Goal: Task Accomplishment & Management: Manage account settings

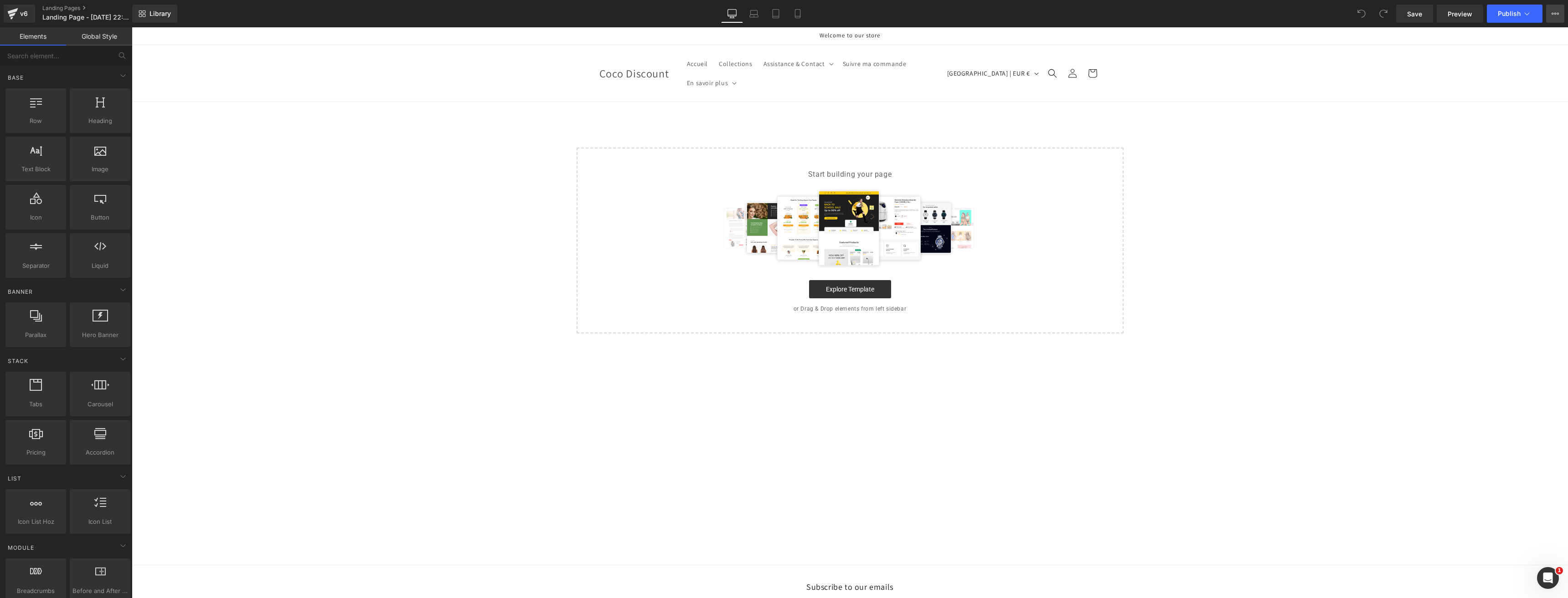
click at [1556, 13] on icon at bounding box center [1555, 13] width 7 height 7
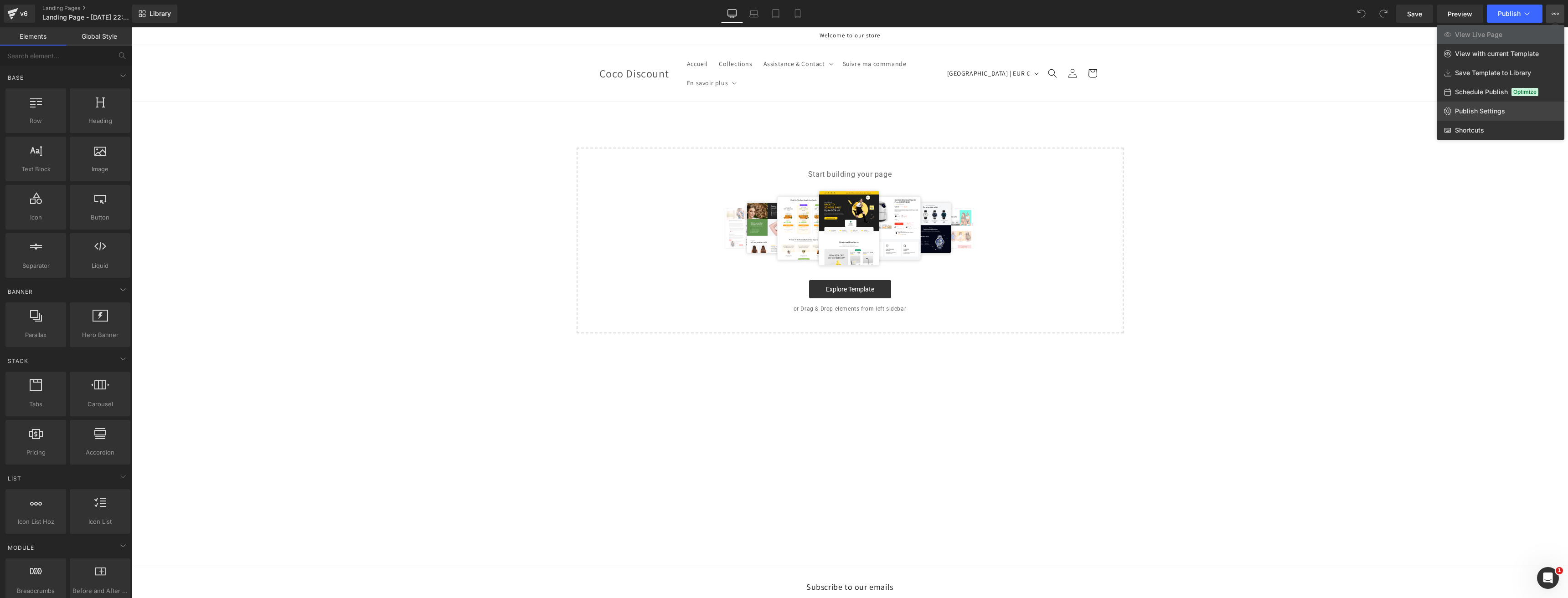
click at [1471, 113] on span "Publish Settings" at bounding box center [1480, 111] width 50 height 8
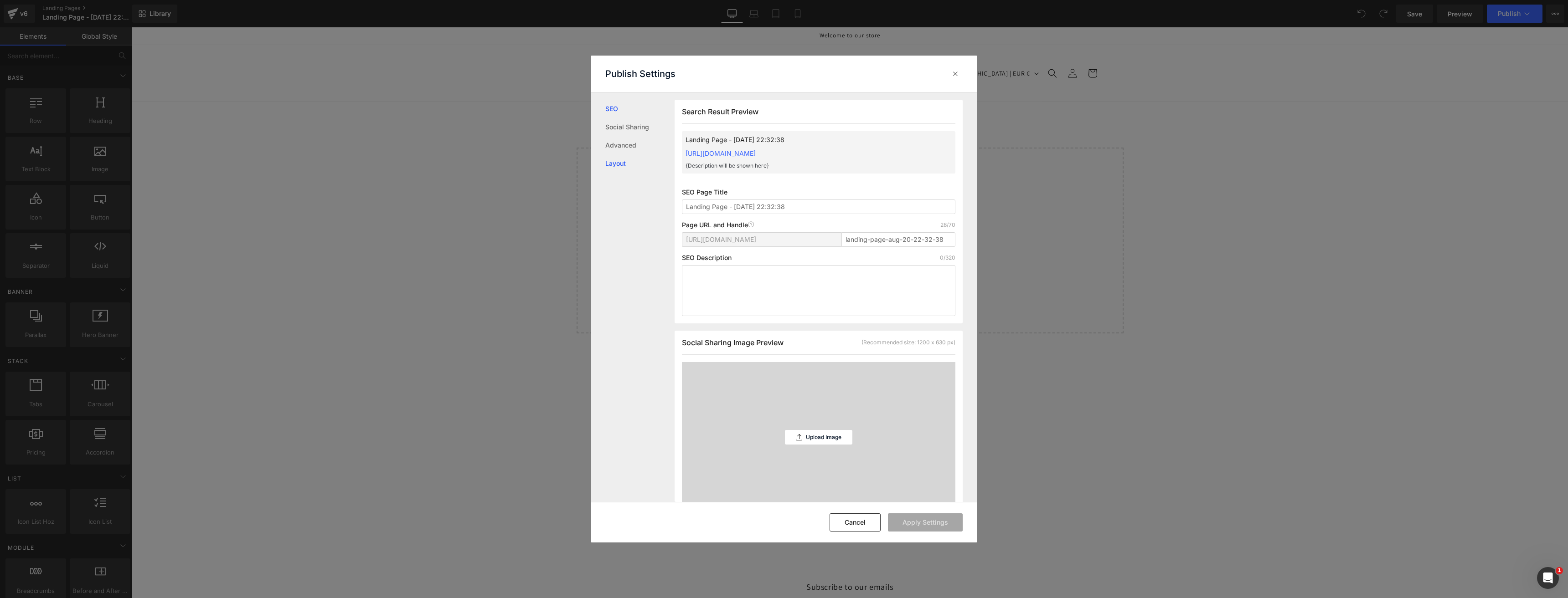
scroll to position [1, 0]
click at [627, 146] on link "Advanced" at bounding box center [640, 145] width 69 height 18
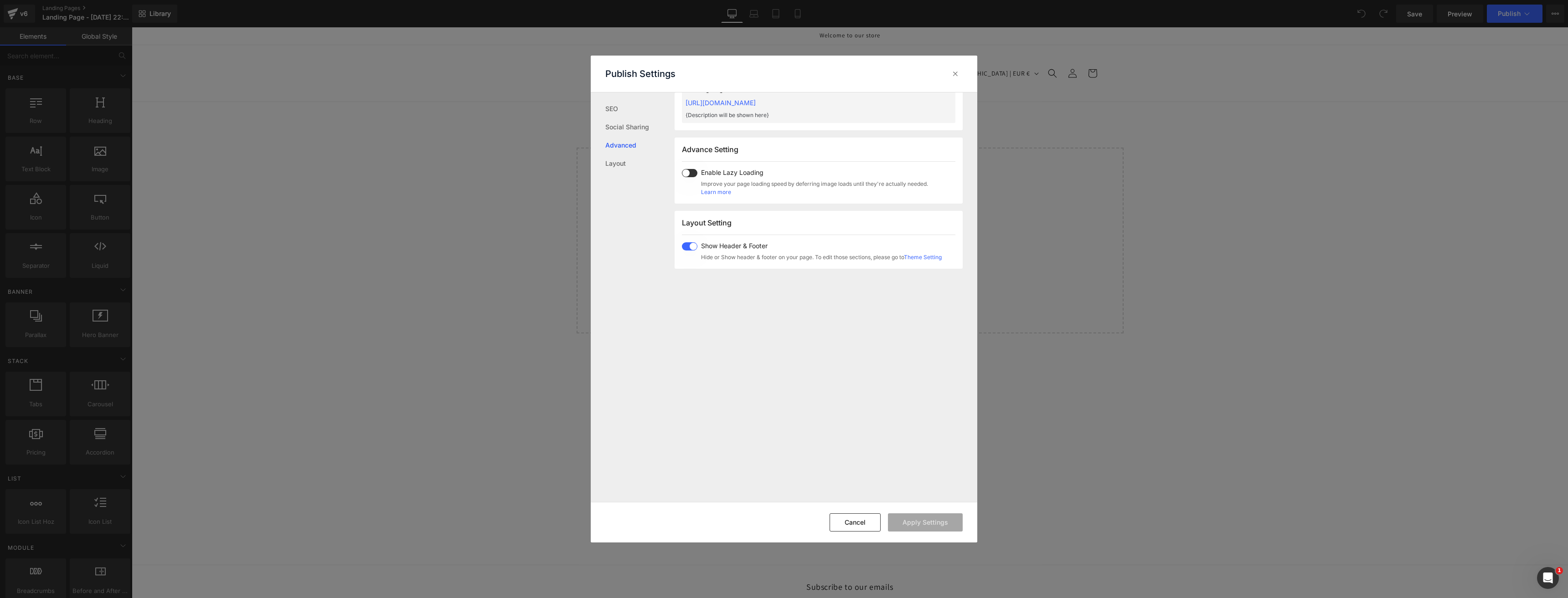
scroll to position [470, 0]
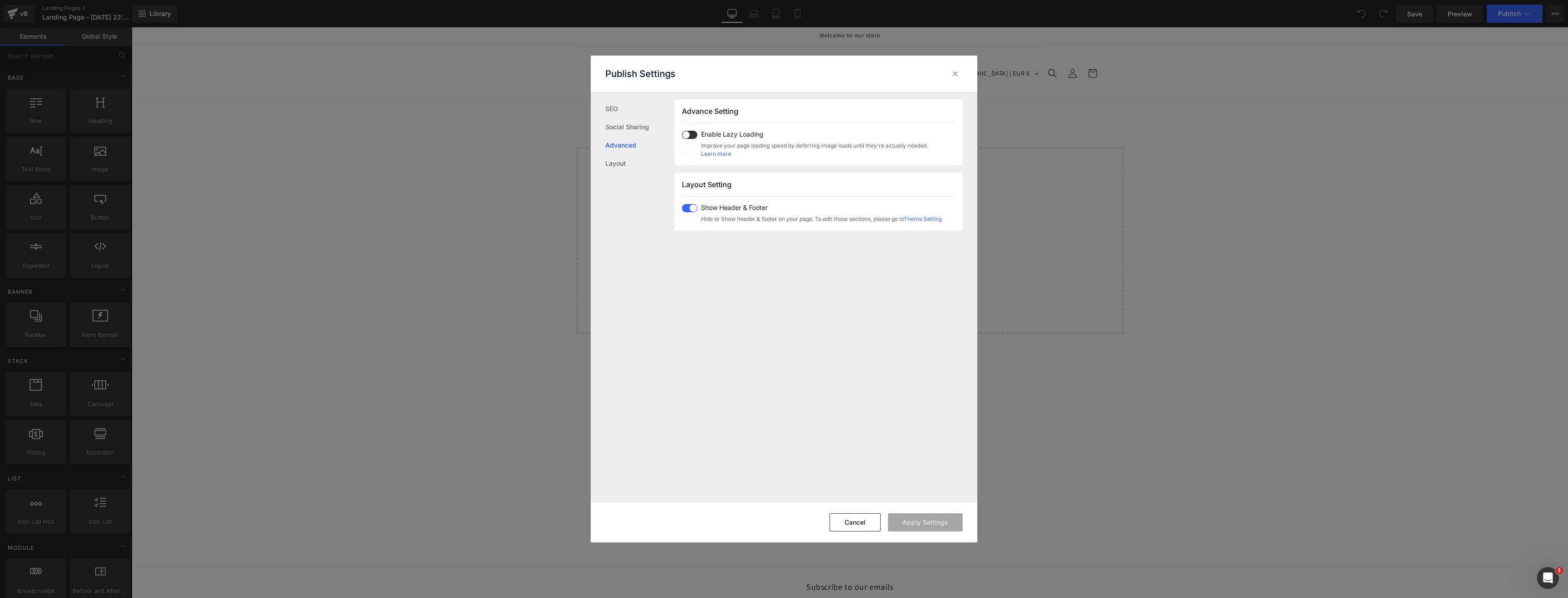
drag, startPoint x: 688, startPoint y: 208, endPoint x: 694, endPoint y: 214, distance: 8.5
click at [688, 208] on span at bounding box center [689, 207] width 15 height 8
click at [909, 520] on button "Apply Settings" at bounding box center [925, 523] width 75 height 18
drag, startPoint x: 956, startPoint y: 72, endPoint x: 708, endPoint y: 97, distance: 249.3
click at [956, 72] on icon at bounding box center [955, 74] width 9 height 9
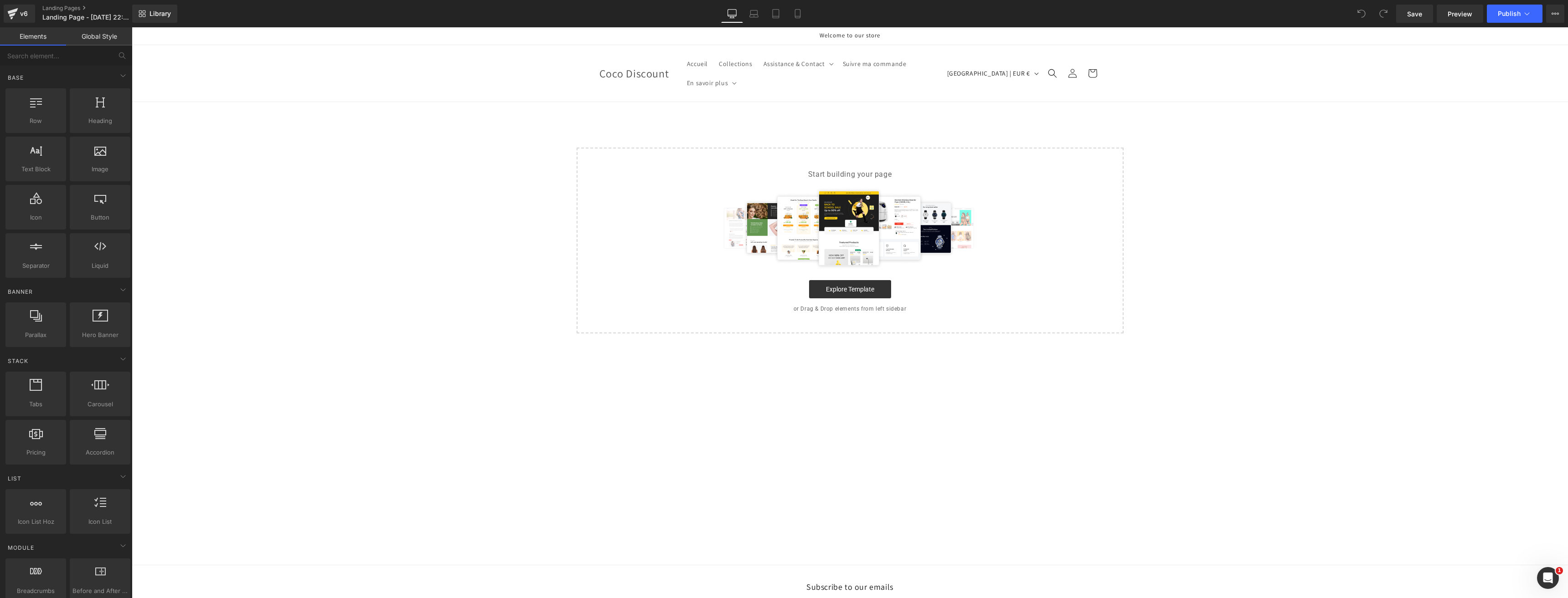
click at [587, 120] on main "Select your layout" at bounding box center [850, 333] width 1437 height 463
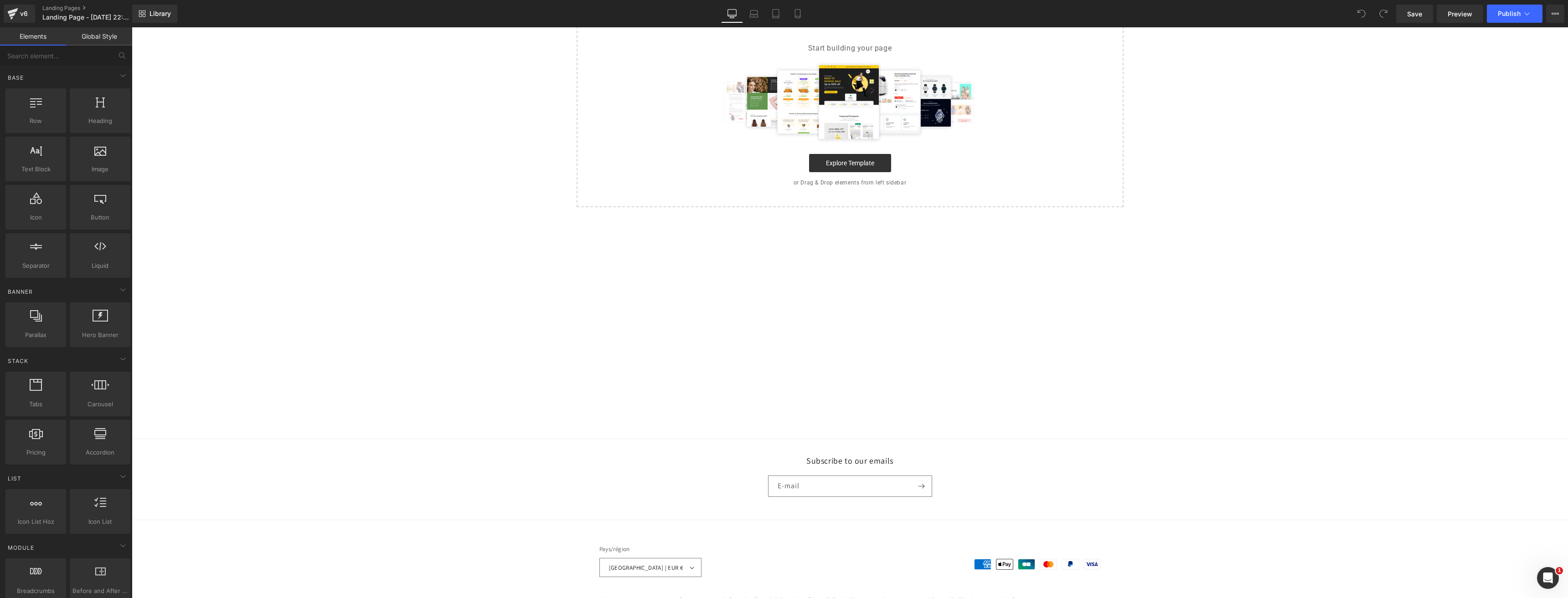
scroll to position [0, 0]
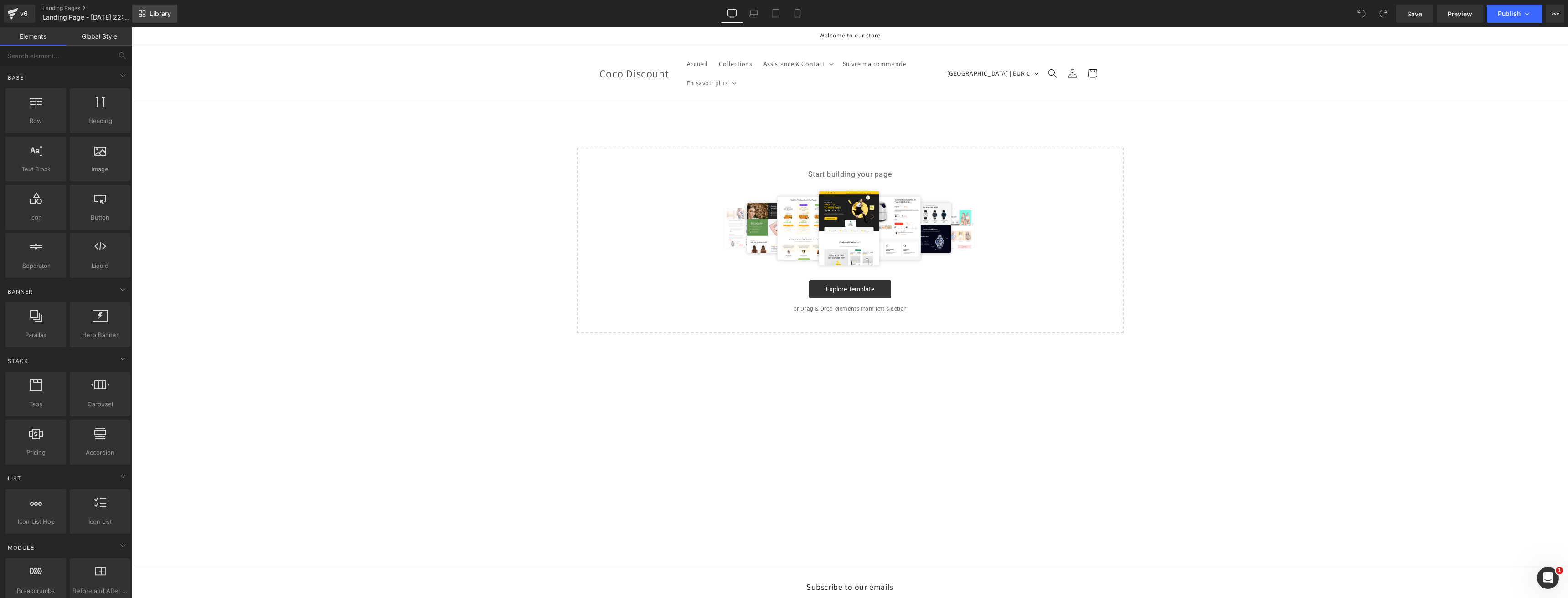
click at [141, 16] on icon at bounding box center [142, 13] width 7 height 7
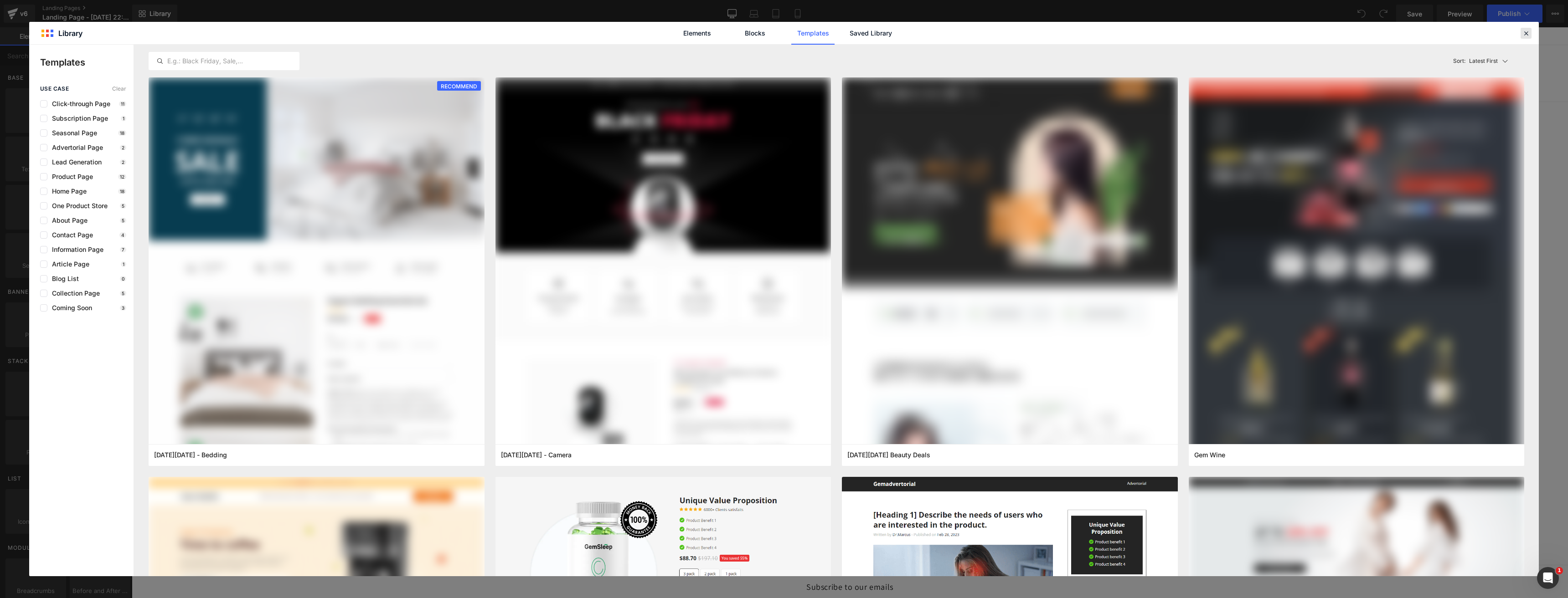
click at [1524, 29] on icon at bounding box center [1525, 33] width 8 height 8
